Goal: Task Accomplishment & Management: Use online tool/utility

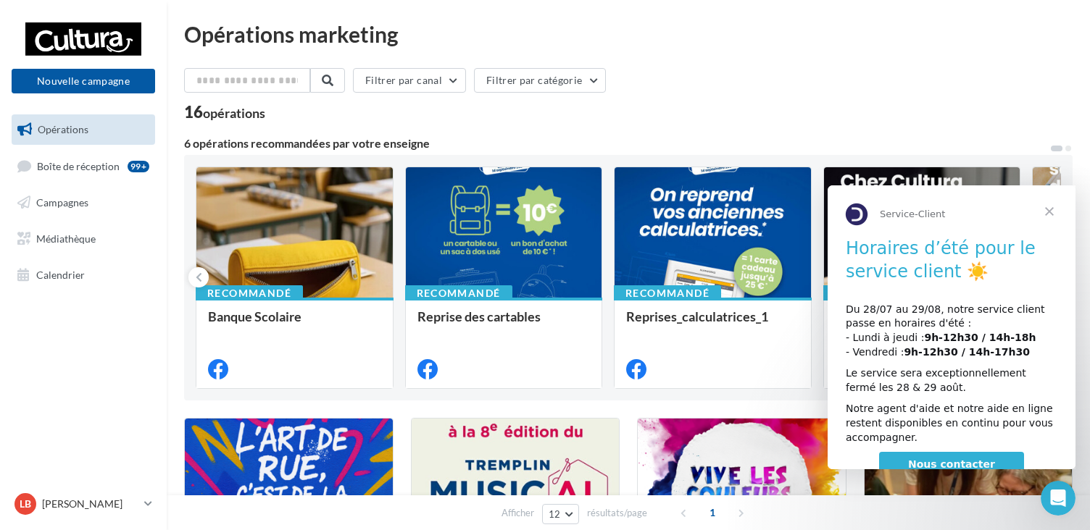
click at [1051, 206] on span "Fermer" at bounding box center [1049, 211] width 52 height 52
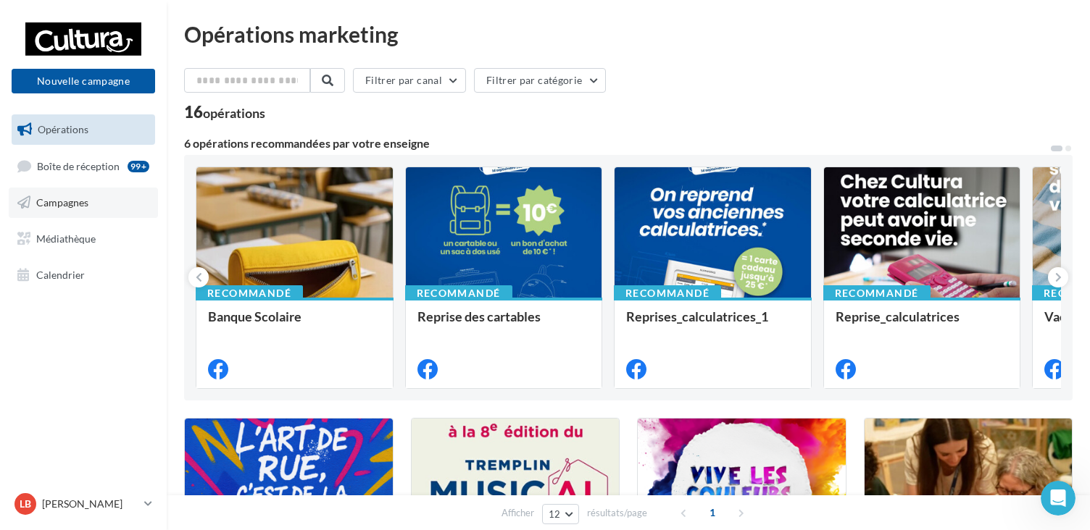
click at [102, 212] on link "Campagnes" at bounding box center [83, 203] width 149 height 30
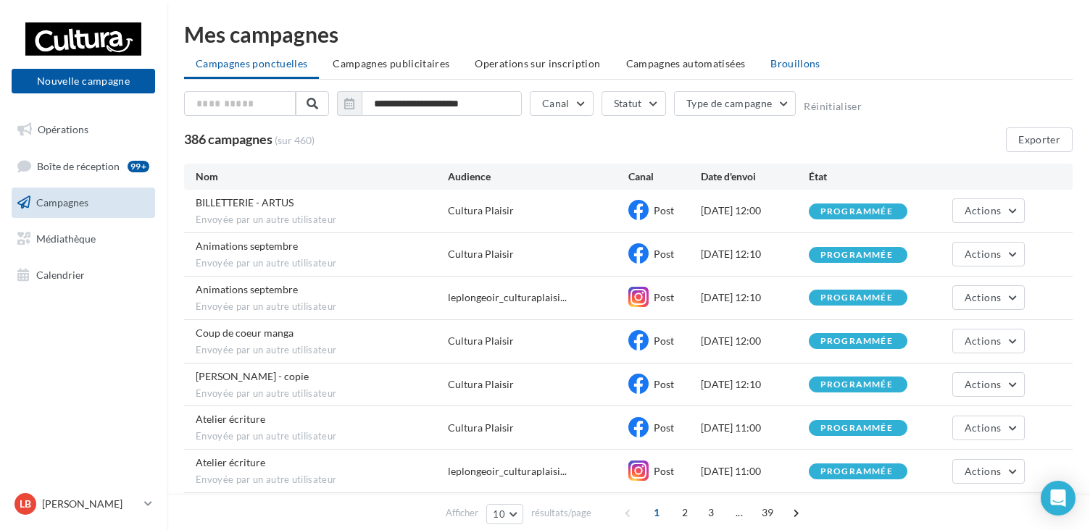
click at [789, 67] on span "Brouillons" at bounding box center [795, 63] width 50 height 12
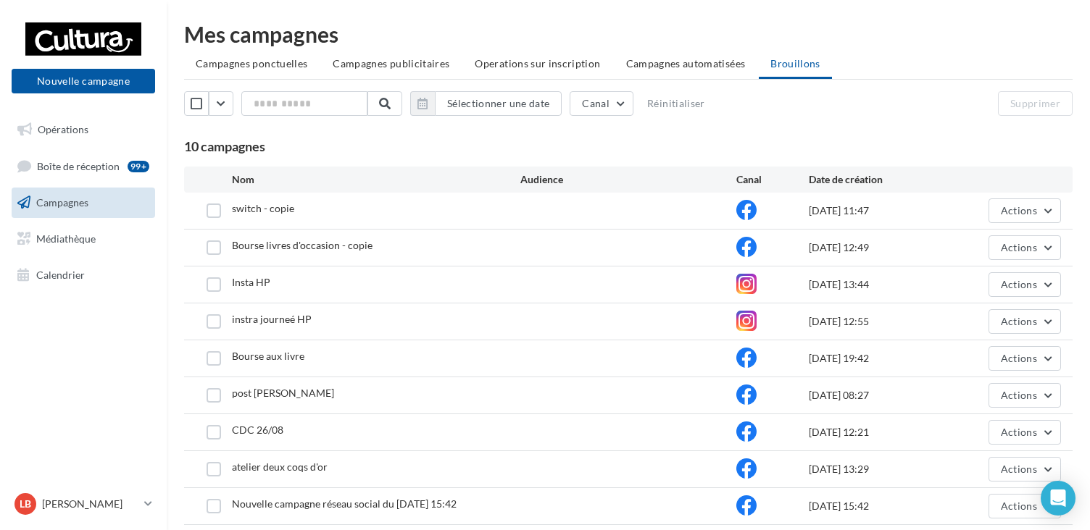
click at [669, 49] on div "Mes campagnes Campagnes ponctuelles Campagnes publicitaires Operations sur insc…" at bounding box center [628, 292] width 888 height 538
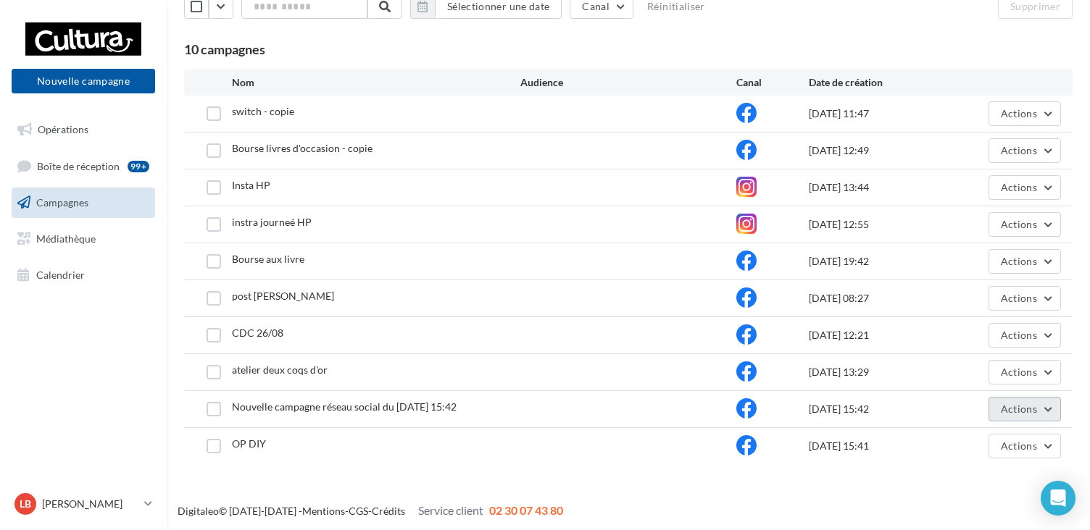
click at [1006, 411] on span "Actions" at bounding box center [1018, 409] width 36 height 12
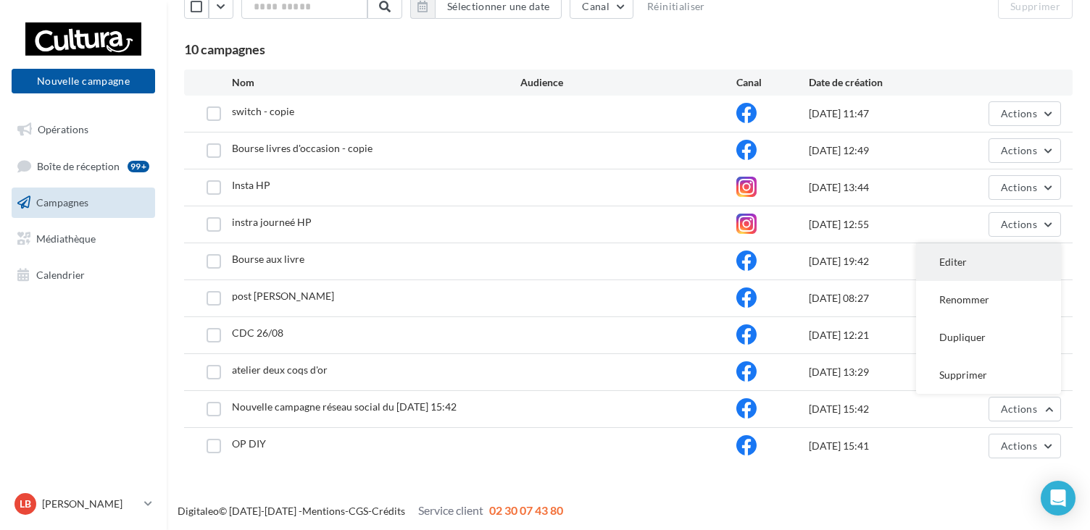
click at [973, 254] on button "Editer" at bounding box center [988, 262] width 145 height 38
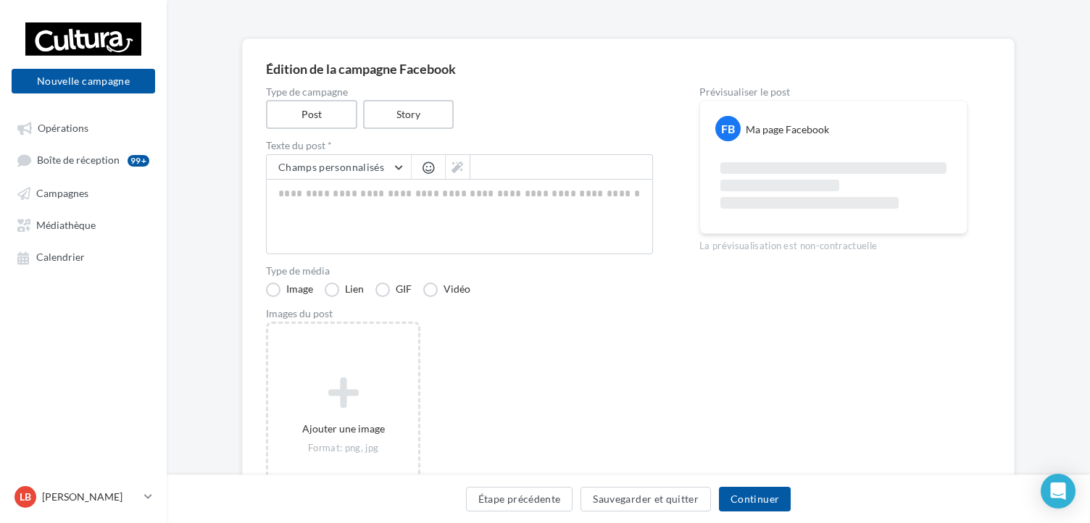
scroll to position [5, 0]
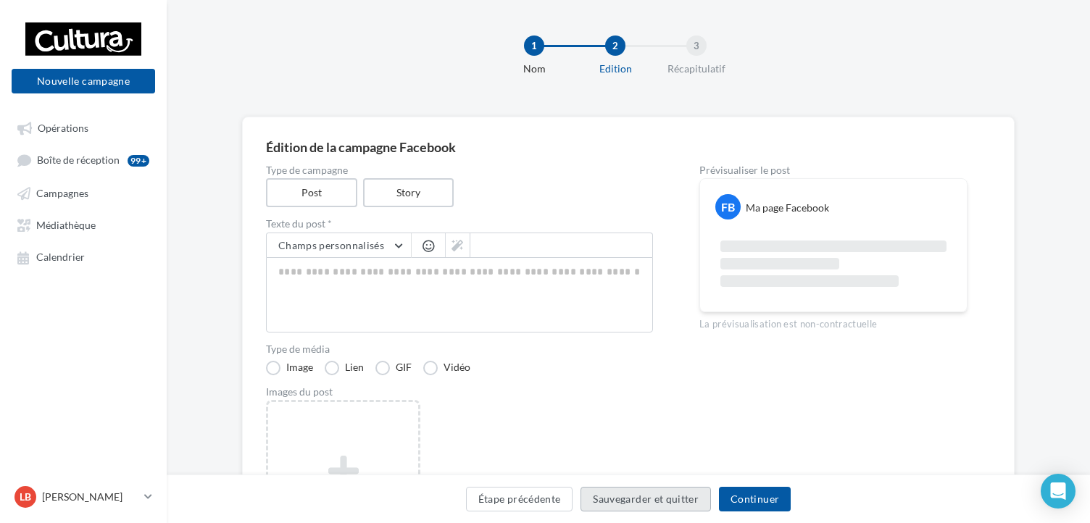
click at [620, 499] on button "Sauvegarder et quitter" at bounding box center [645, 499] width 130 height 25
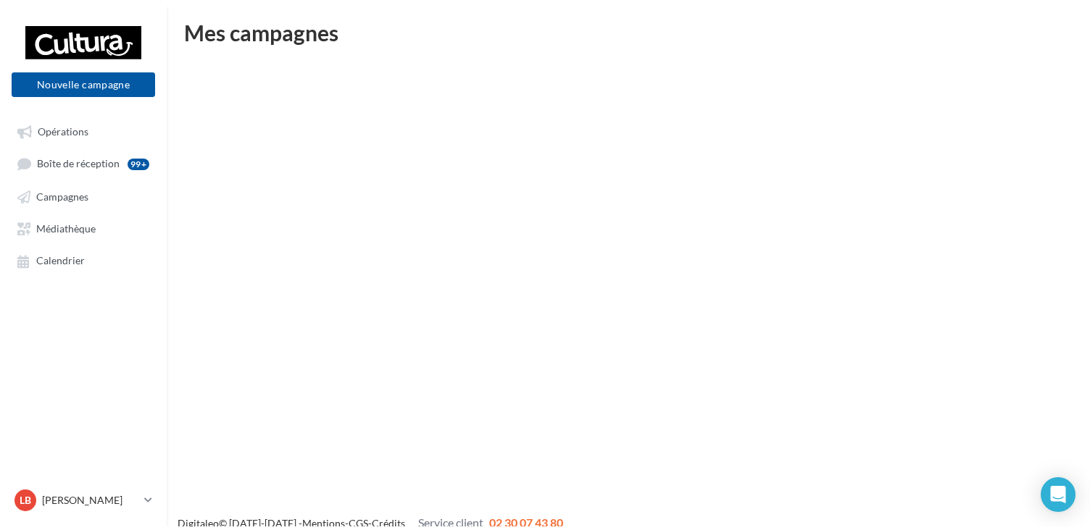
scroll to position [23, 0]
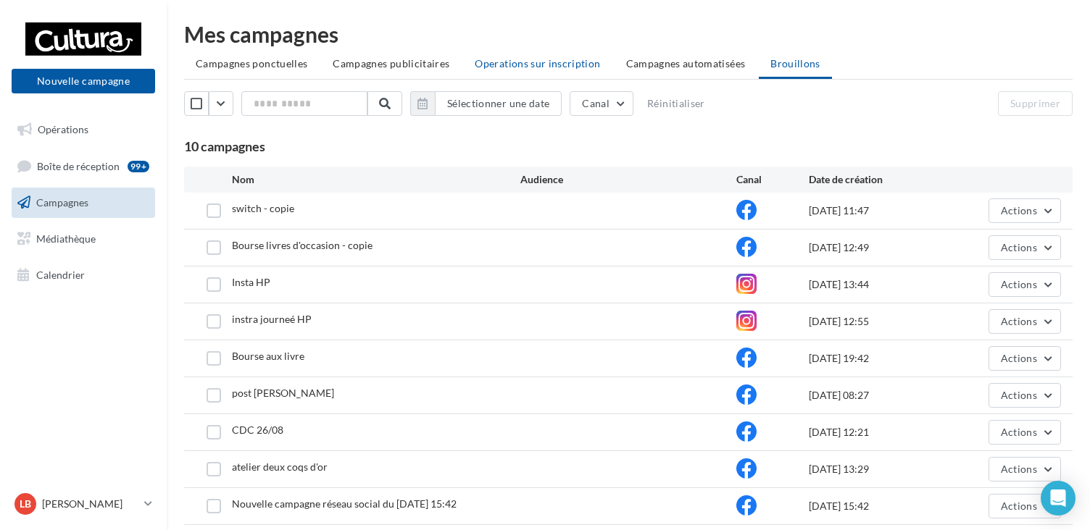
click at [571, 61] on span "Operations sur inscription" at bounding box center [537, 63] width 125 height 12
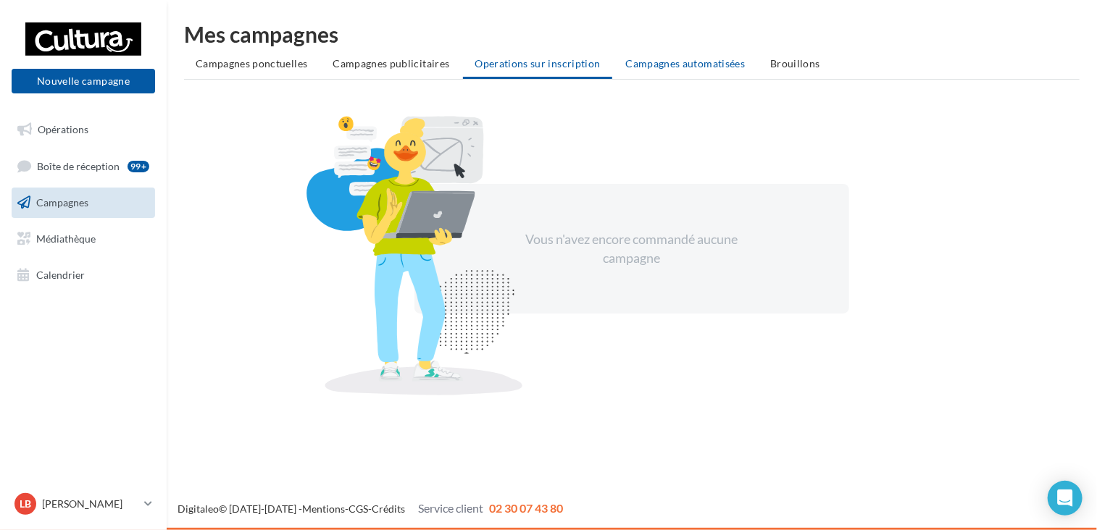
click at [673, 62] on span "Campagnes automatisées" at bounding box center [686, 63] width 120 height 12
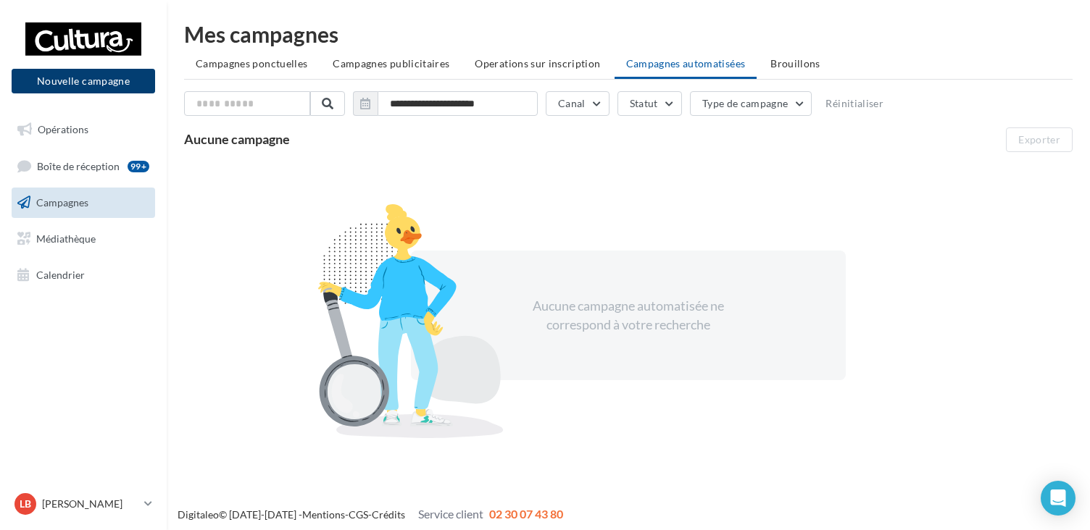
click at [114, 74] on button "Nouvelle campagne" at bounding box center [83, 81] width 143 height 25
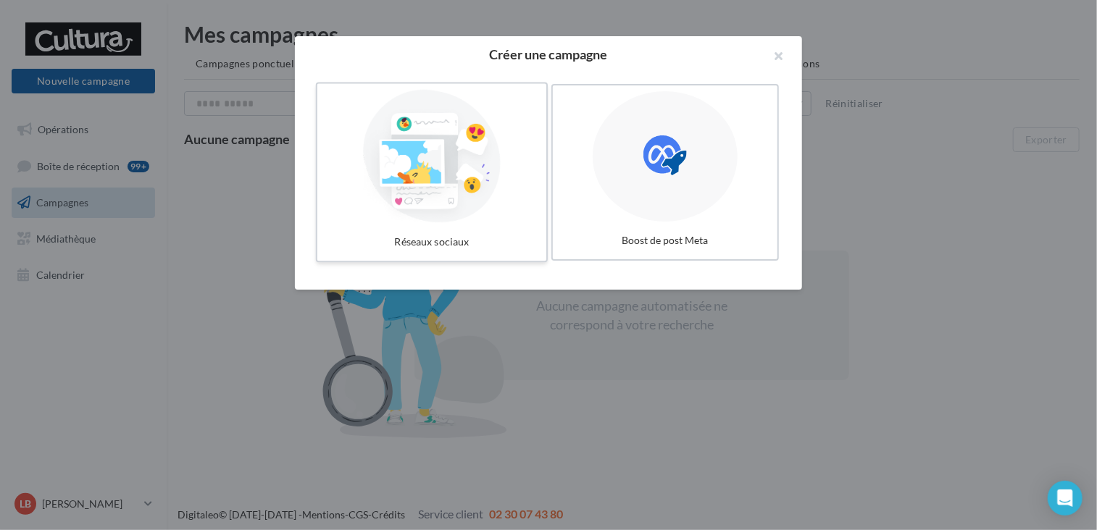
click at [443, 166] on div at bounding box center [431, 156] width 217 height 133
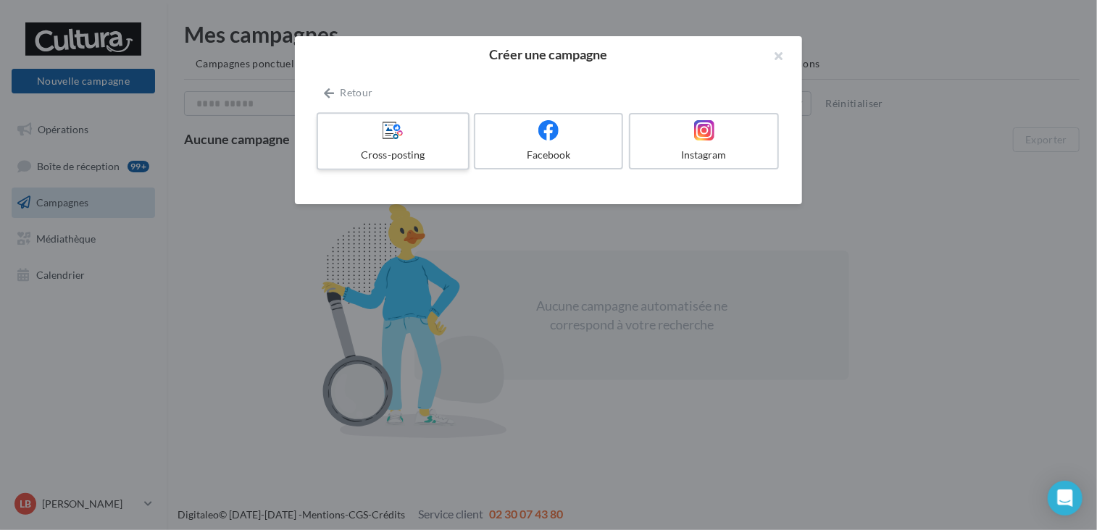
click at [420, 145] on label "Cross-posting" at bounding box center [393, 141] width 153 height 58
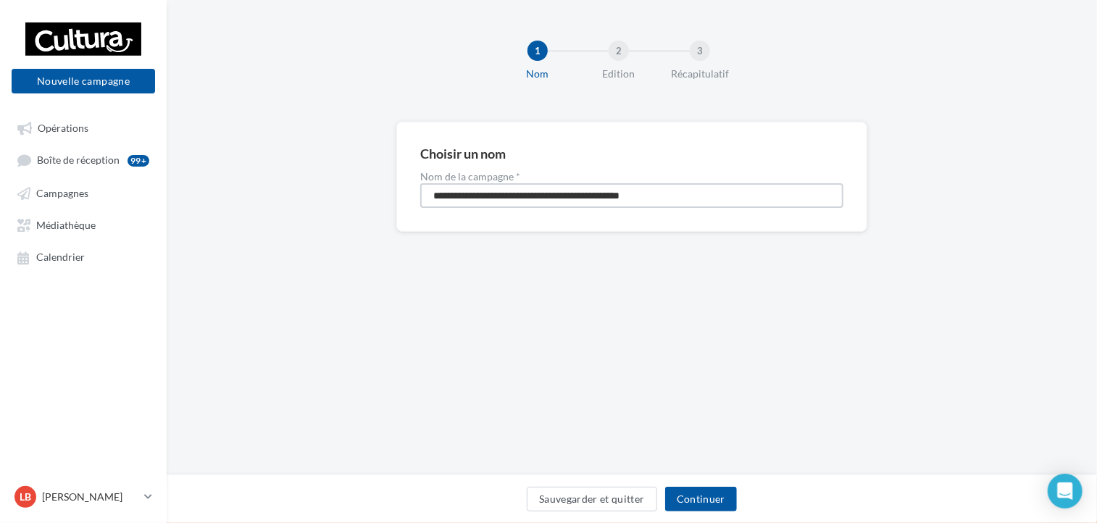
drag, startPoint x: 695, startPoint y: 196, endPoint x: 234, endPoint y: 230, distance: 462.0
click at [234, 230] on div "**********" at bounding box center [632, 200] width 930 height 156
type input "**********"
click at [693, 509] on button "Continuer" at bounding box center [701, 499] width 72 height 25
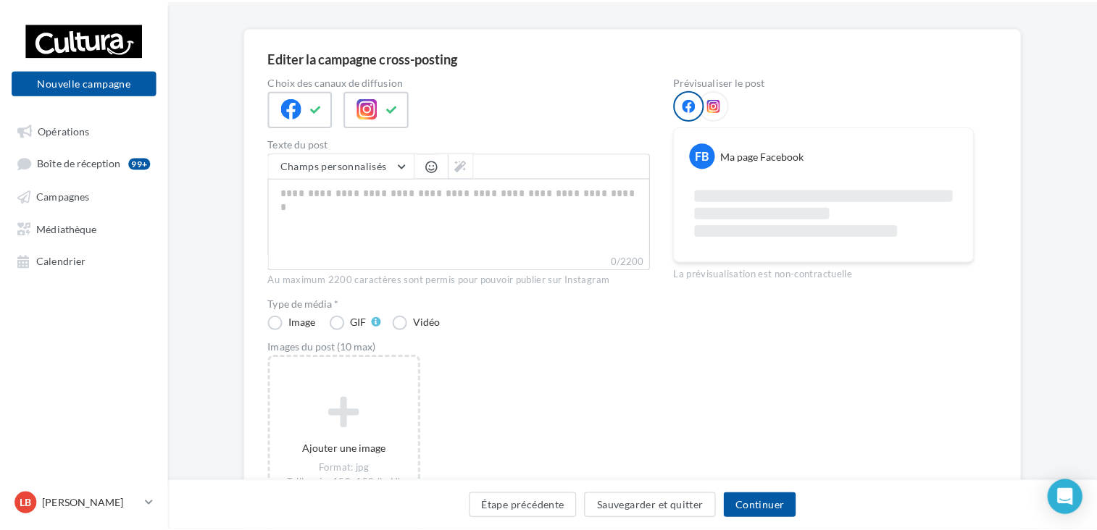
scroll to position [96, 0]
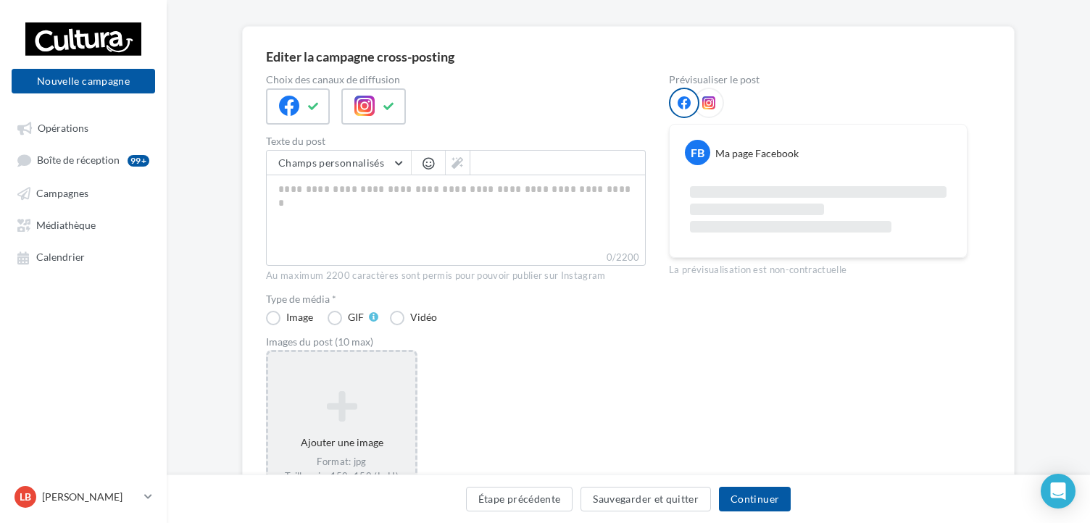
click at [362, 400] on icon at bounding box center [341, 406] width 135 height 35
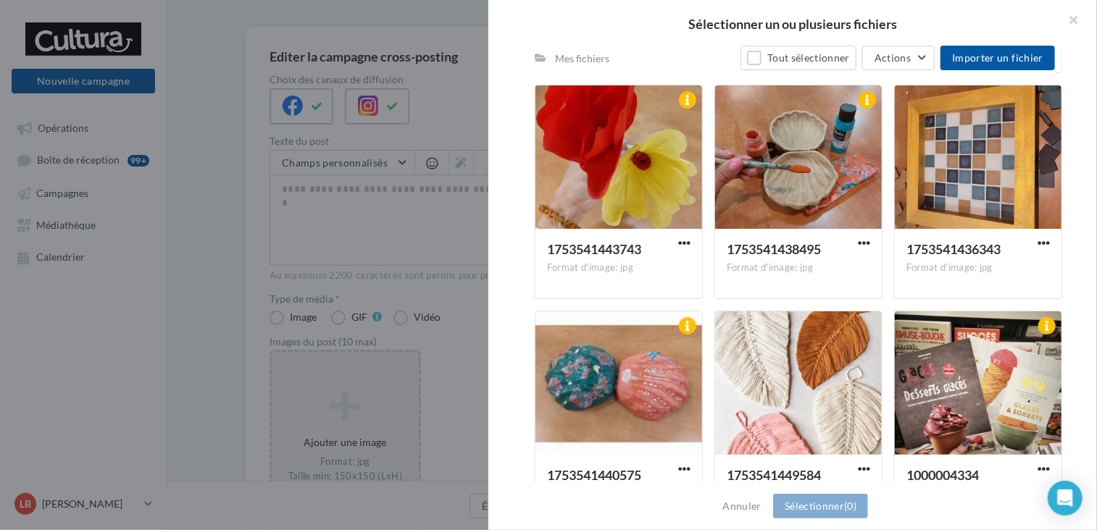
scroll to position [2437, 0]
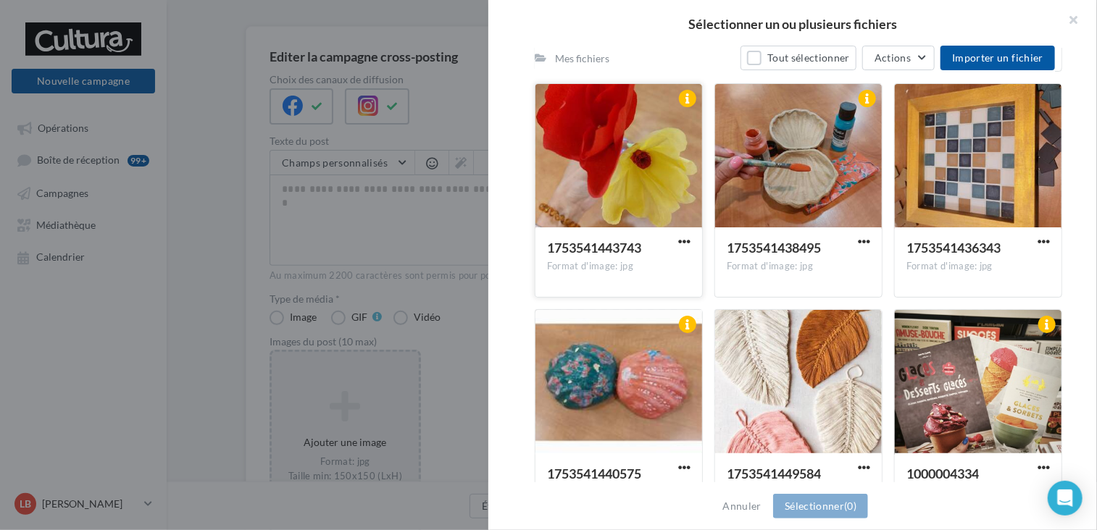
click at [653, 173] on div at bounding box center [618, 156] width 167 height 145
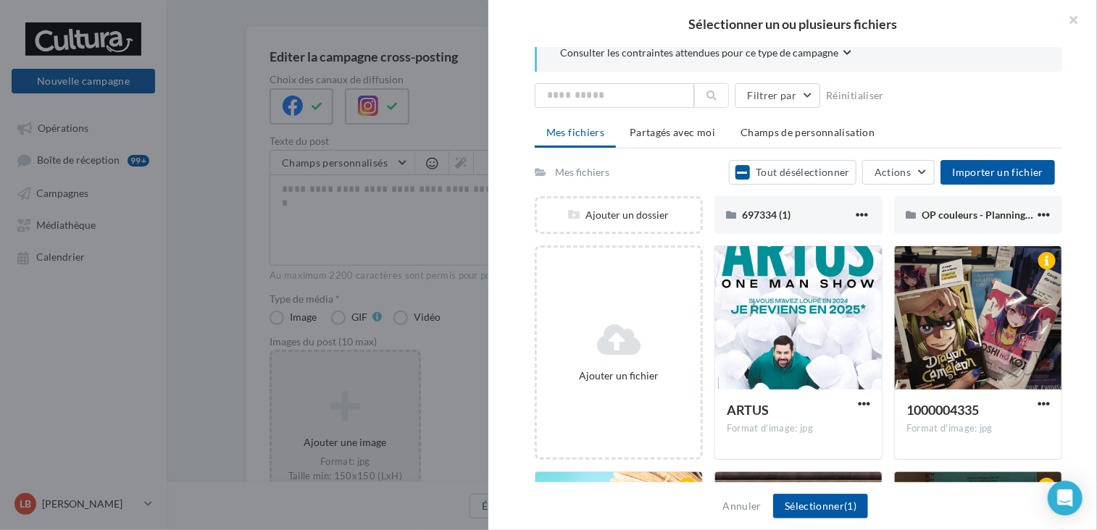
scroll to position [14, 0]
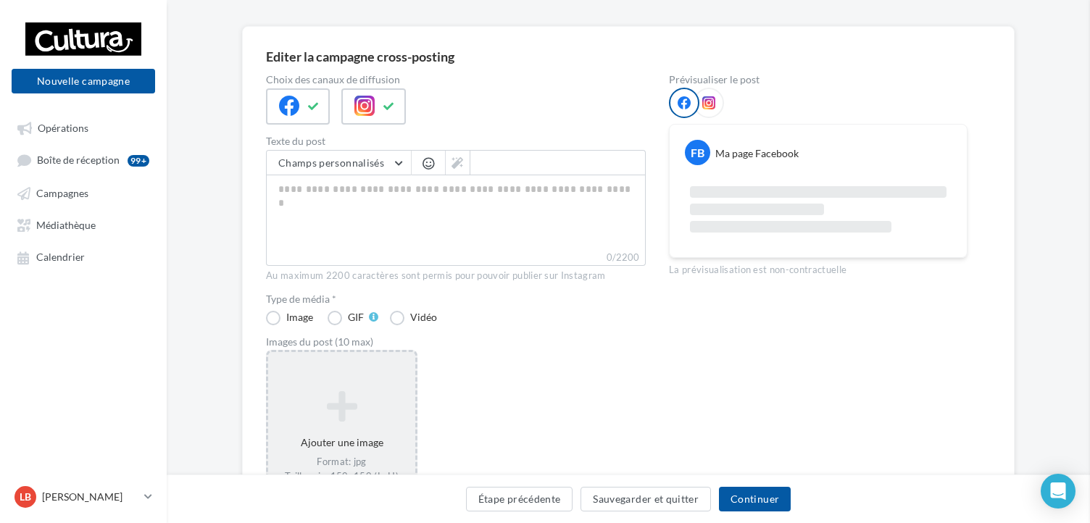
click at [373, 414] on icon at bounding box center [341, 406] width 135 height 35
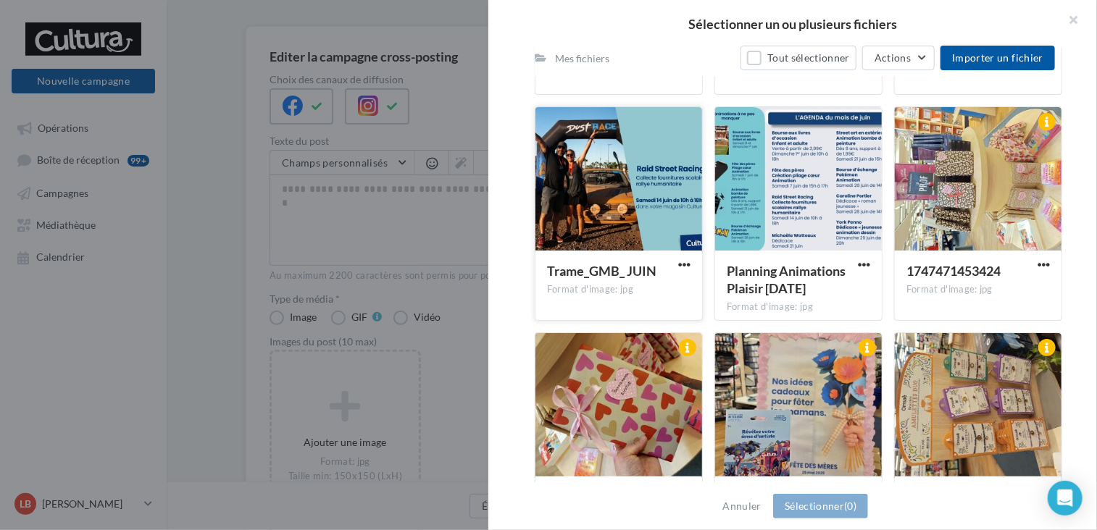
scroll to position [9196, 0]
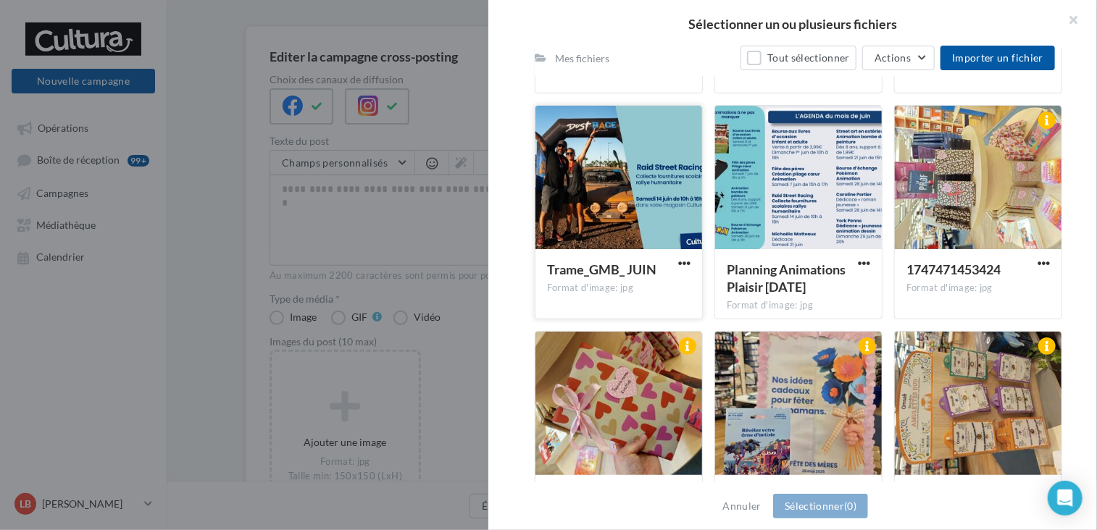
click at [620, 206] on div at bounding box center [618, 178] width 167 height 145
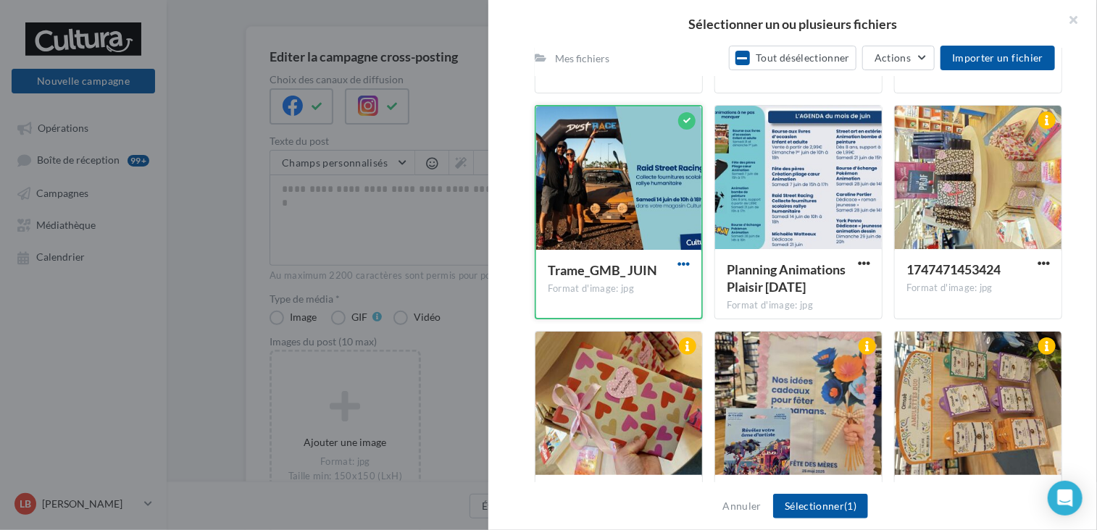
click at [684, 258] on span "button" at bounding box center [683, 264] width 12 height 12
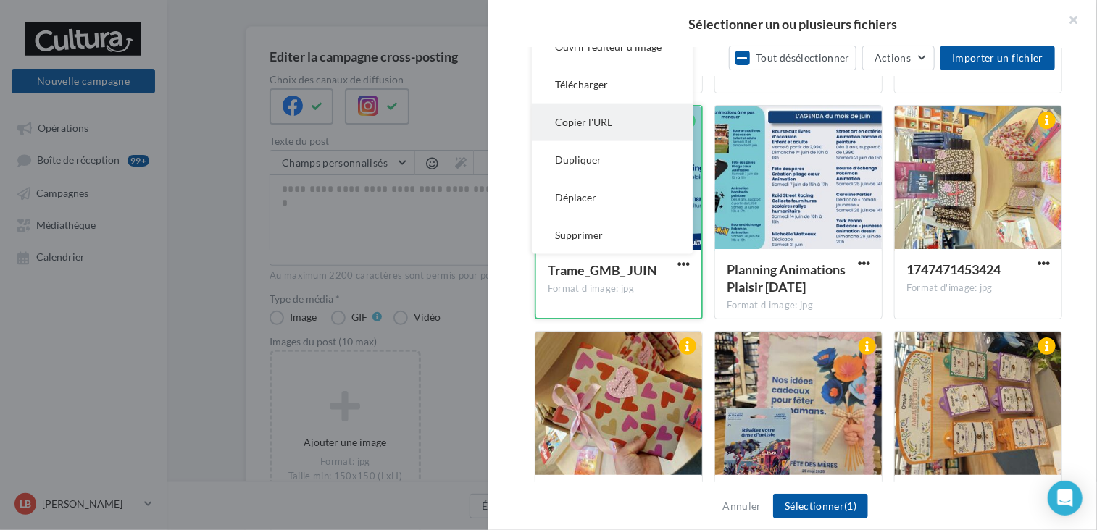
scroll to position [9086, 0]
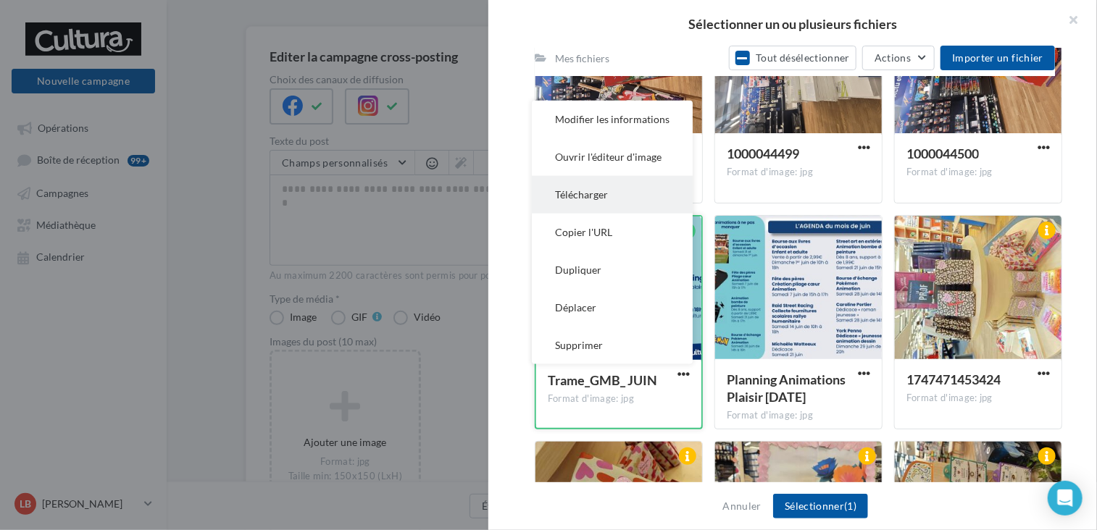
click at [606, 200] on button "Télécharger" at bounding box center [612, 195] width 161 height 38
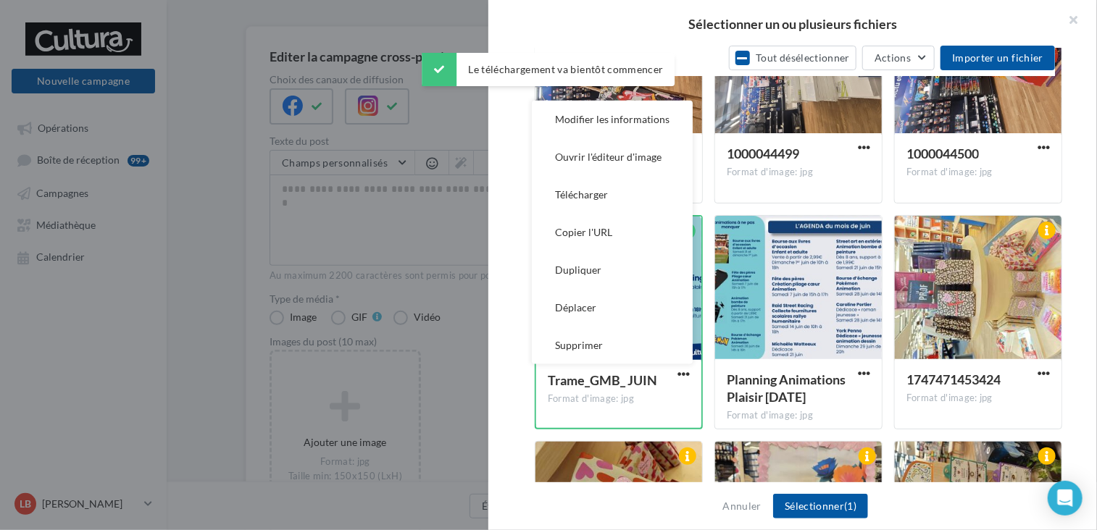
click at [1071, 269] on div "Consulter les contraintes attendues pour ce type de campagne Filtrer par Réinit…" at bounding box center [798, 266] width 620 height 436
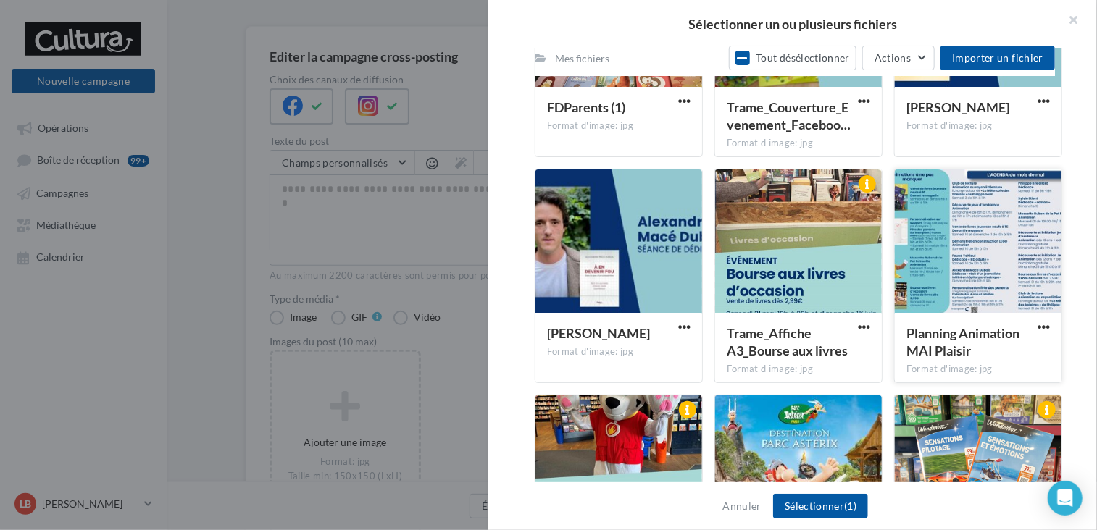
scroll to position [10490, 0]
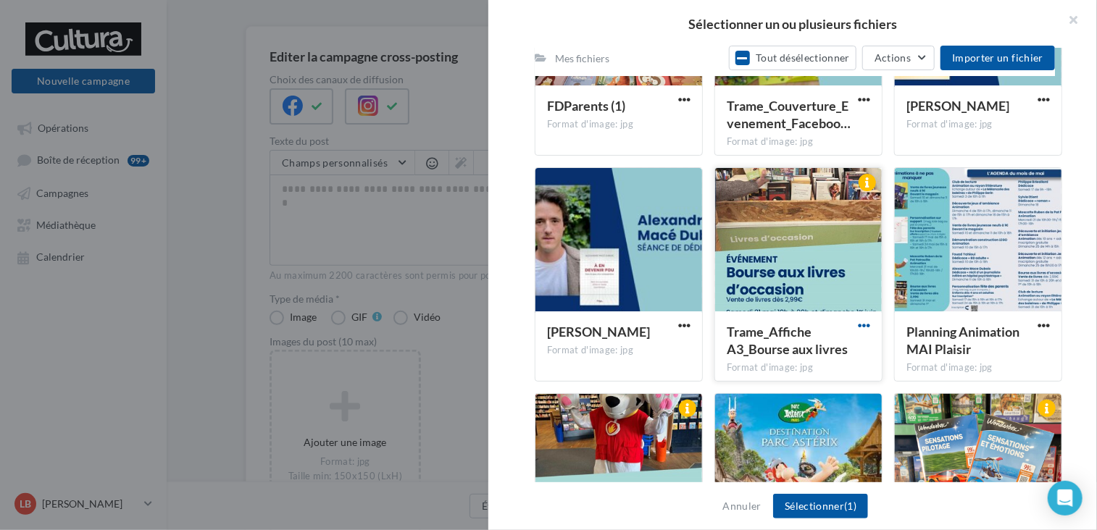
click at [863, 329] on span "button" at bounding box center [864, 325] width 12 height 12
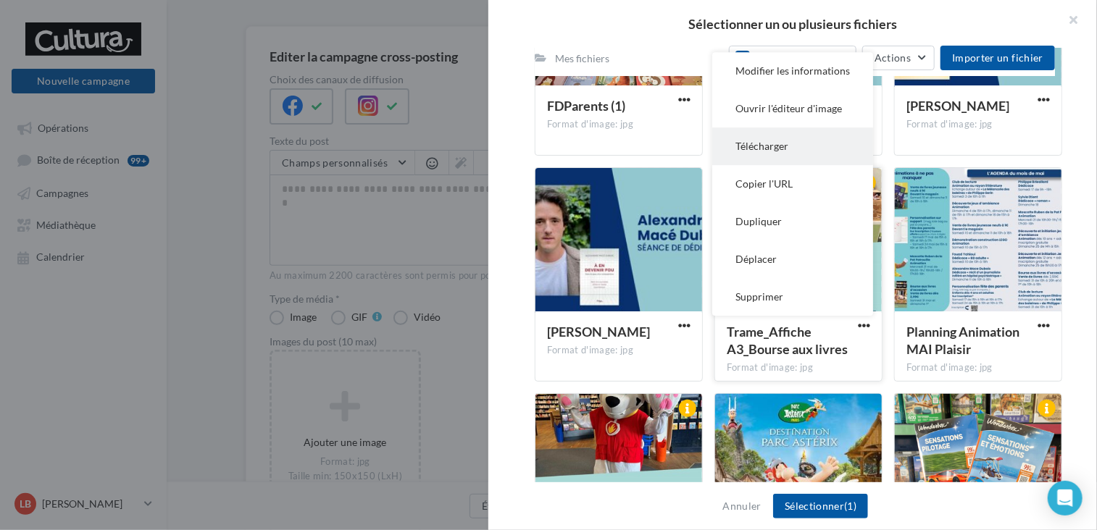
click at [772, 136] on button "Télécharger" at bounding box center [792, 147] width 161 height 38
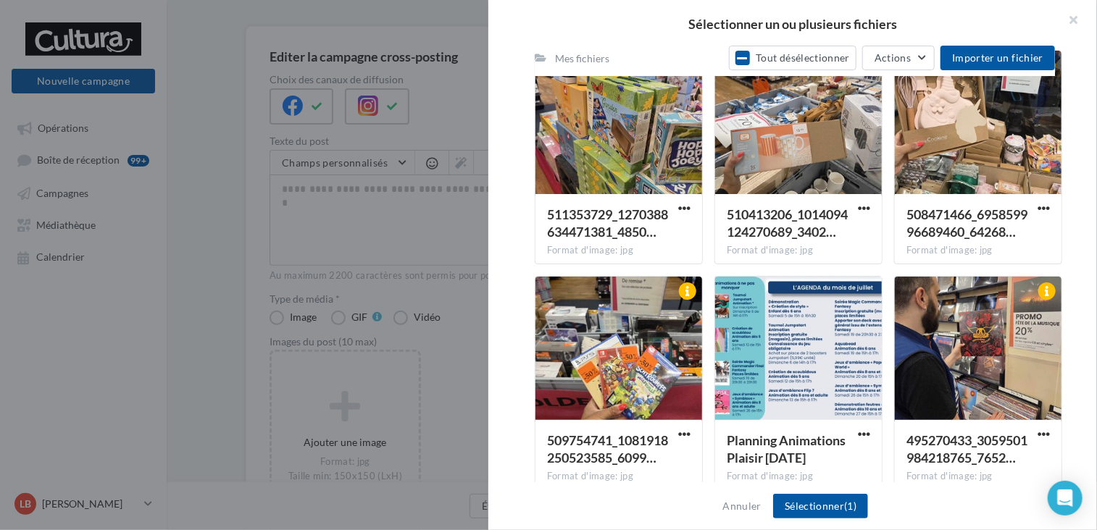
scroll to position [6442, 0]
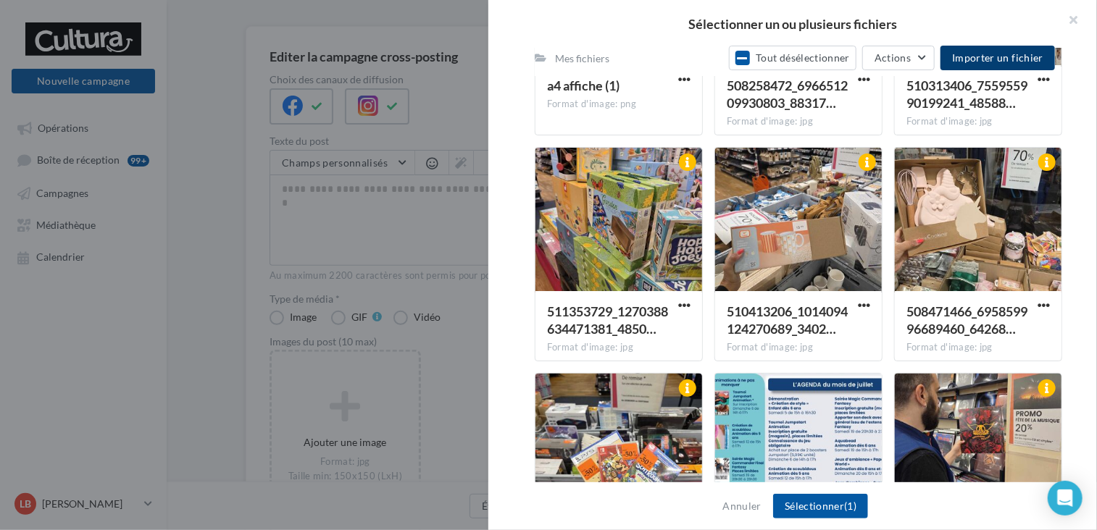
click at [1016, 55] on span "Importer un fichier" at bounding box center [997, 57] width 91 height 12
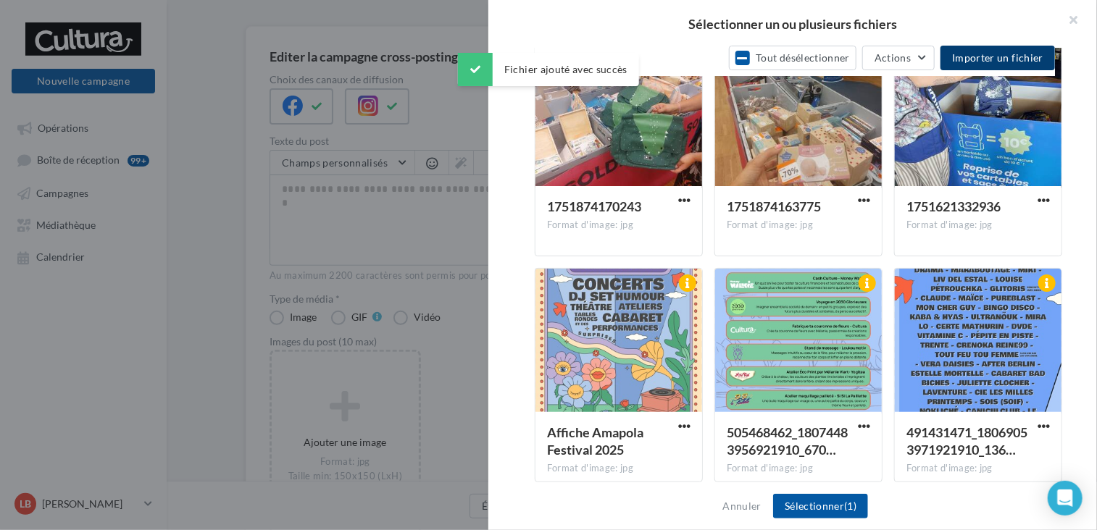
scroll to position [5868, 0]
click at [1016, 50] on button "Importer un fichier" at bounding box center [997, 58] width 114 height 25
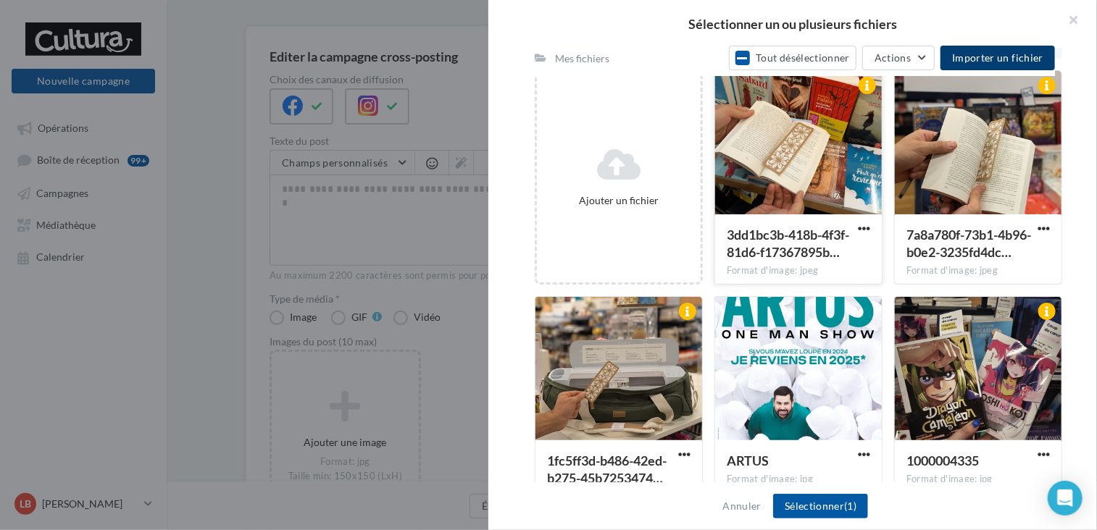
scroll to position [178, 0]
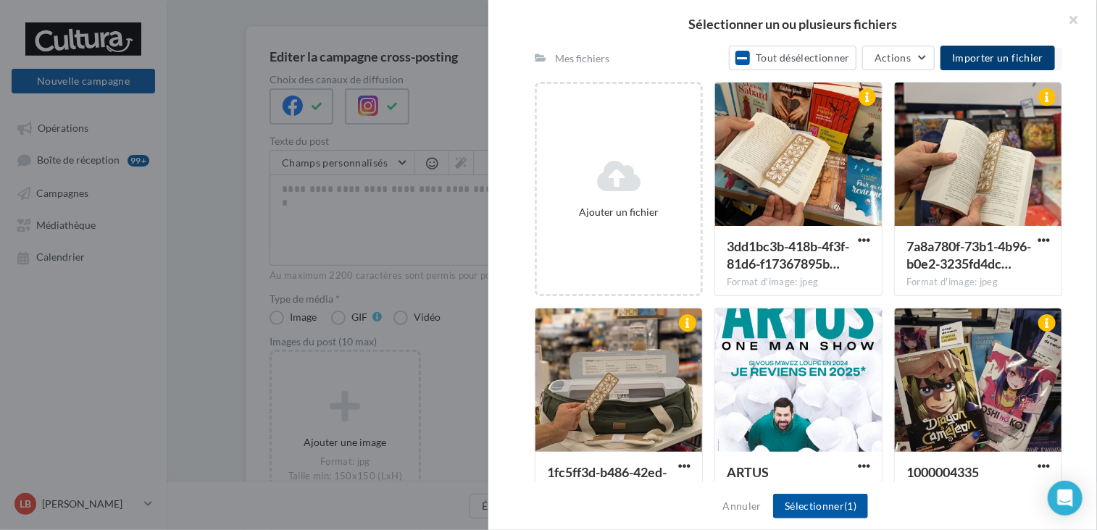
click at [1000, 51] on button "Importer un fichier" at bounding box center [997, 58] width 114 height 25
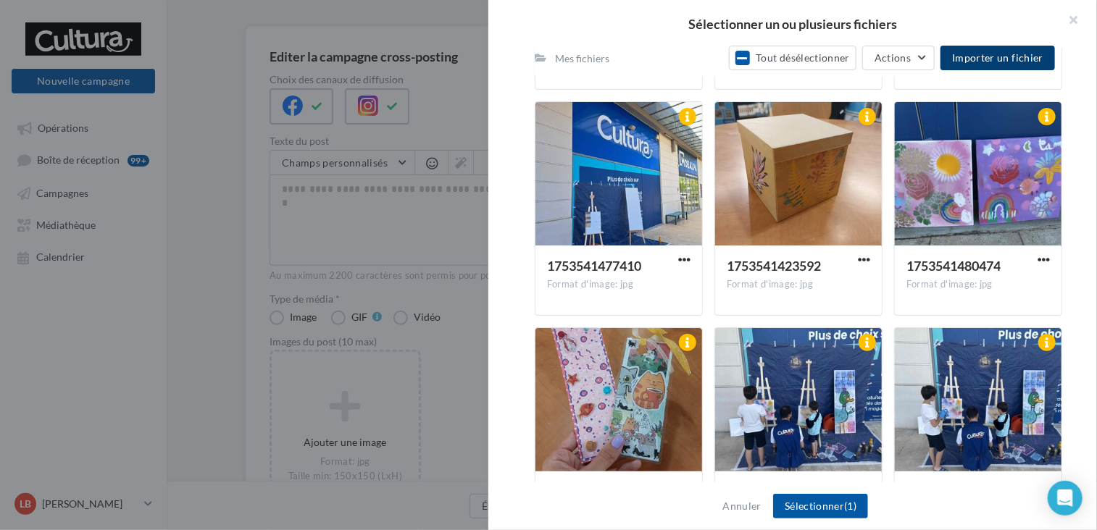
scroll to position [2192, 0]
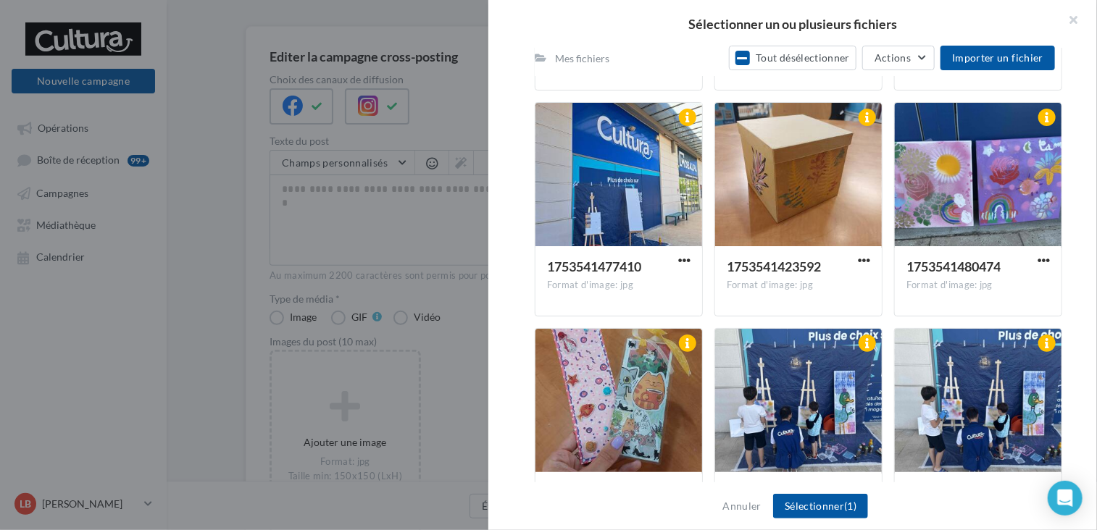
click at [822, 290] on div "Format d'image: jpg" at bounding box center [798, 285] width 143 height 13
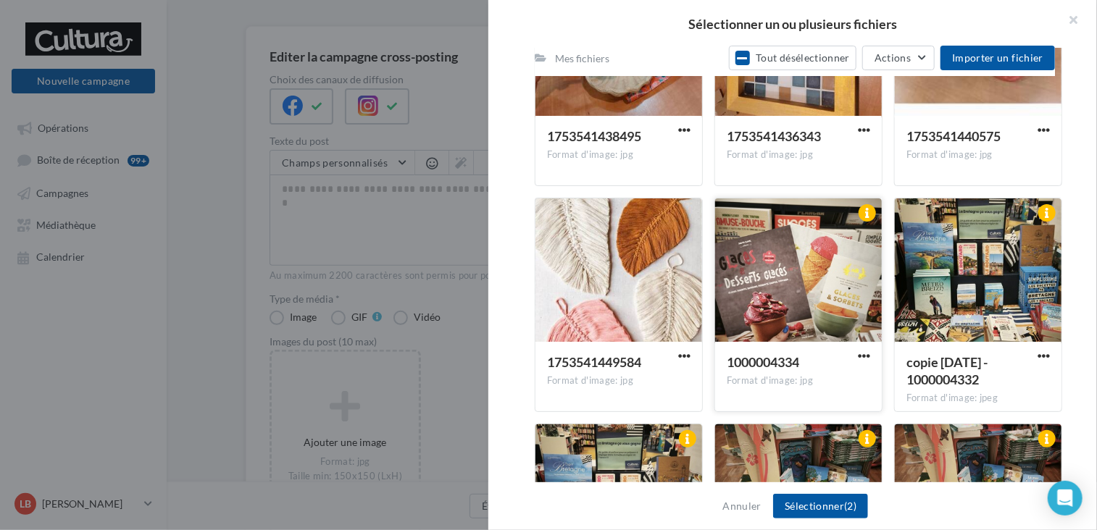
scroll to position [2960, 0]
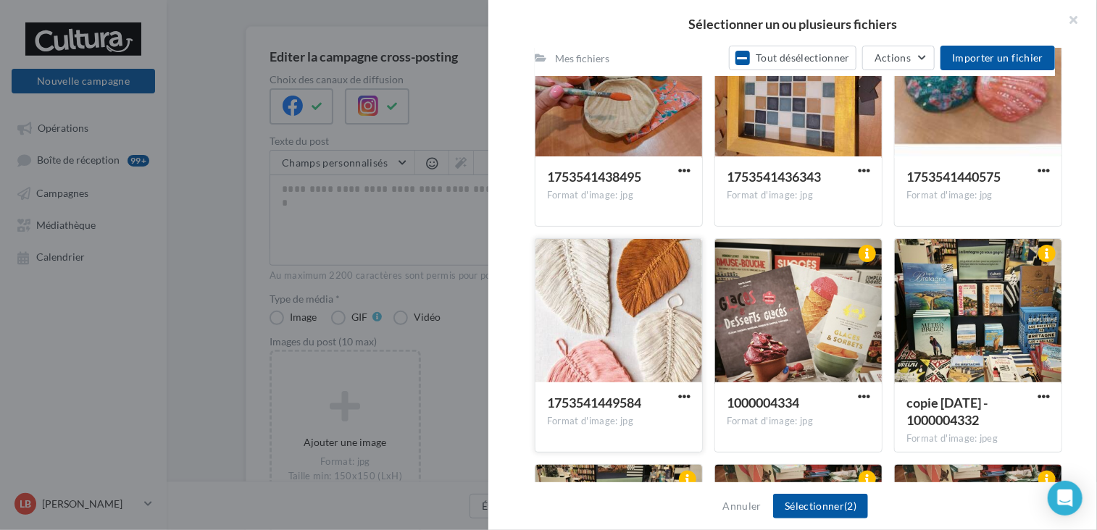
click at [684, 402] on span "button" at bounding box center [684, 396] width 12 height 12
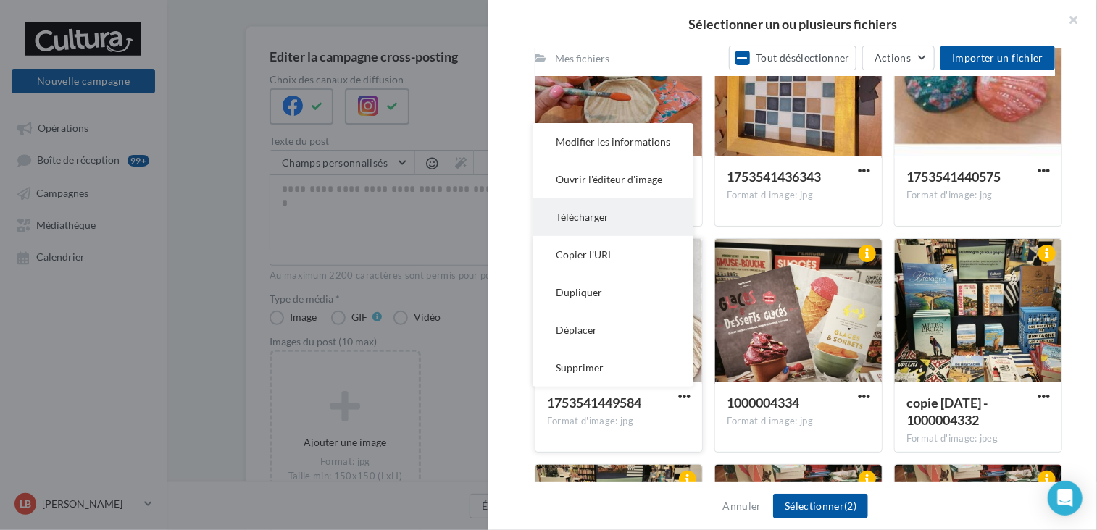
click at [588, 220] on button "Télécharger" at bounding box center [612, 217] width 161 height 38
